Goal: Use online tool/utility

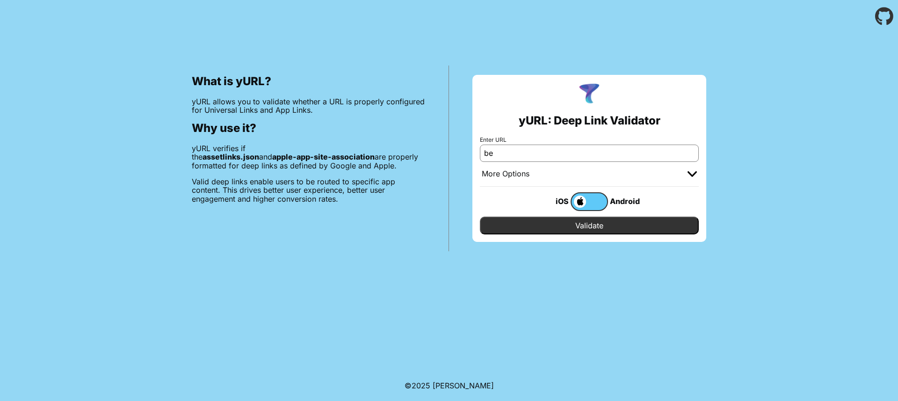
paste input "[URL][DOMAIN_NAME]"
type input "[URL][DOMAIN_NAME]"
click at [609, 221] on input "Validate" at bounding box center [589, 226] width 219 height 18
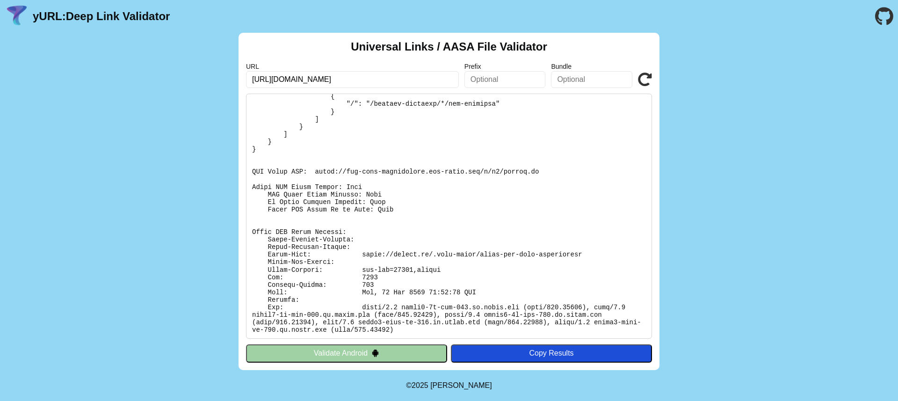
scroll to position [362, 0]
drag, startPoint x: 334, startPoint y: 182, endPoint x: 438, endPoint y: 228, distance: 114.0
click at [428, 225] on pre at bounding box center [449, 216] width 406 height 245
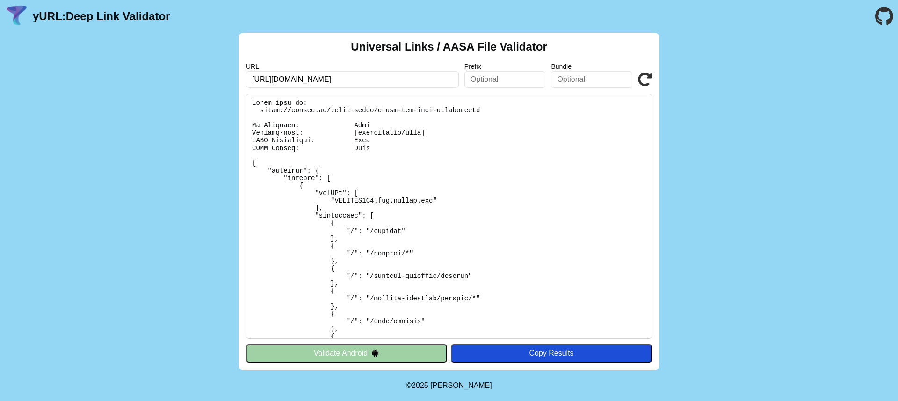
scroll to position [0, 0]
click at [645, 85] on icon at bounding box center [645, 80] width 14 height 14
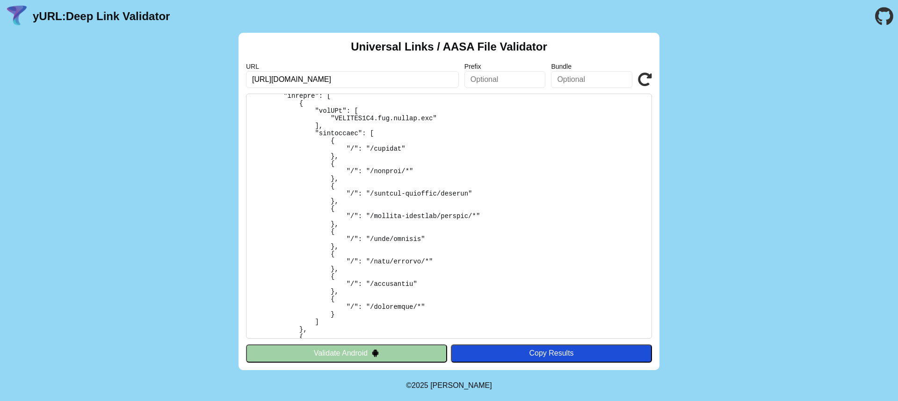
scroll to position [200, 0]
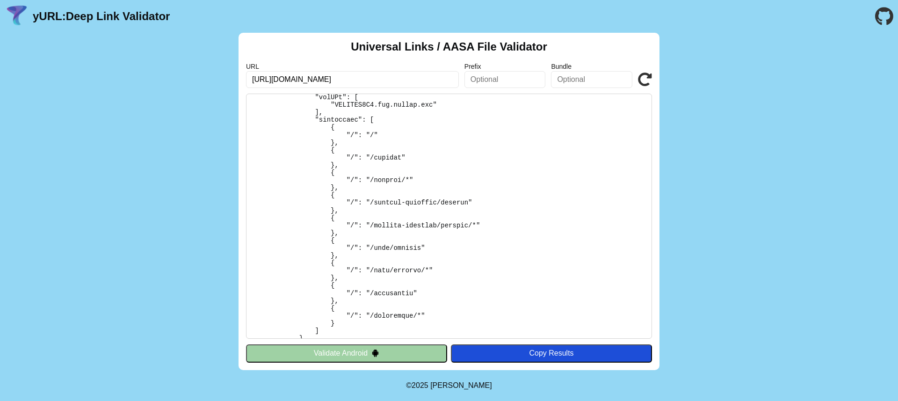
scroll to position [114, 0]
